Goal: Task Accomplishment & Management: Manage account settings

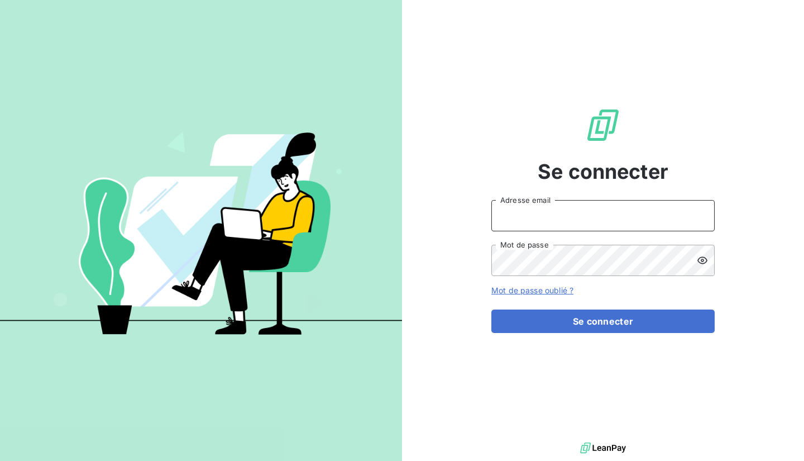
type input "[EMAIL_ADDRESS][DOMAIN_NAME]"
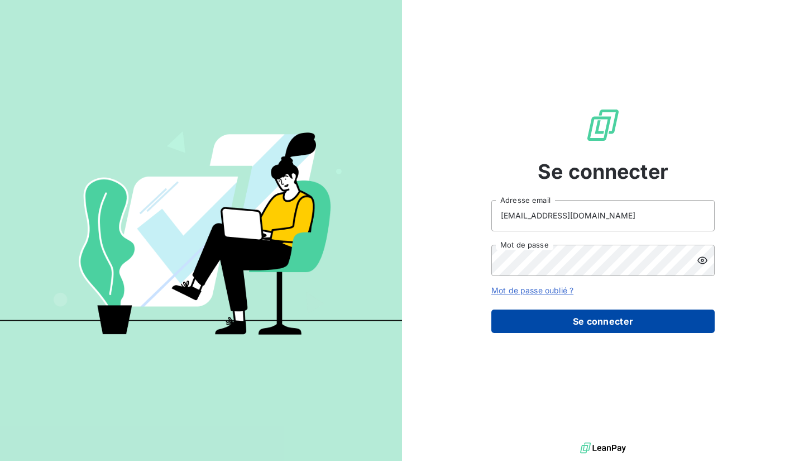
click at [584, 324] on button "Se connecter" at bounding box center [602, 320] width 223 height 23
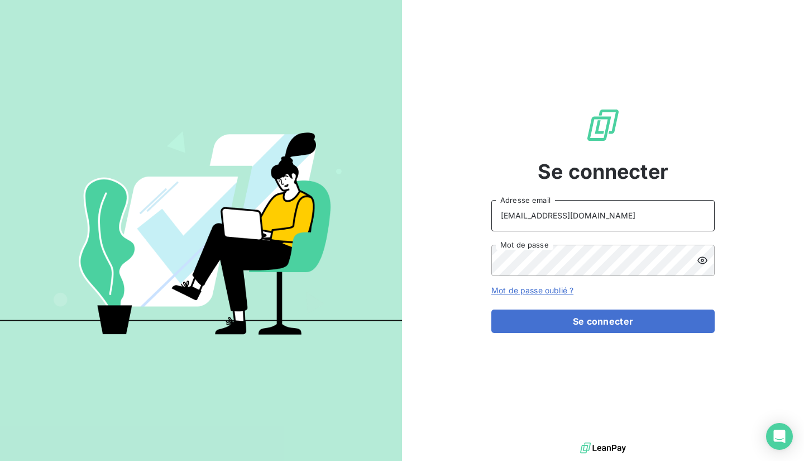
click at [576, 212] on input "[EMAIL_ADDRESS][DOMAIN_NAME]" at bounding box center [602, 215] width 223 height 31
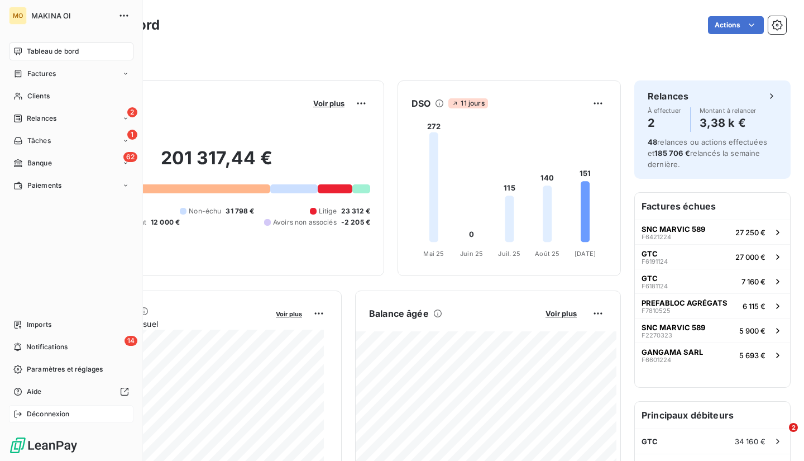
click at [52, 418] on span "Déconnexion" at bounding box center [48, 414] width 43 height 10
